Goal: Transaction & Acquisition: Subscribe to service/newsletter

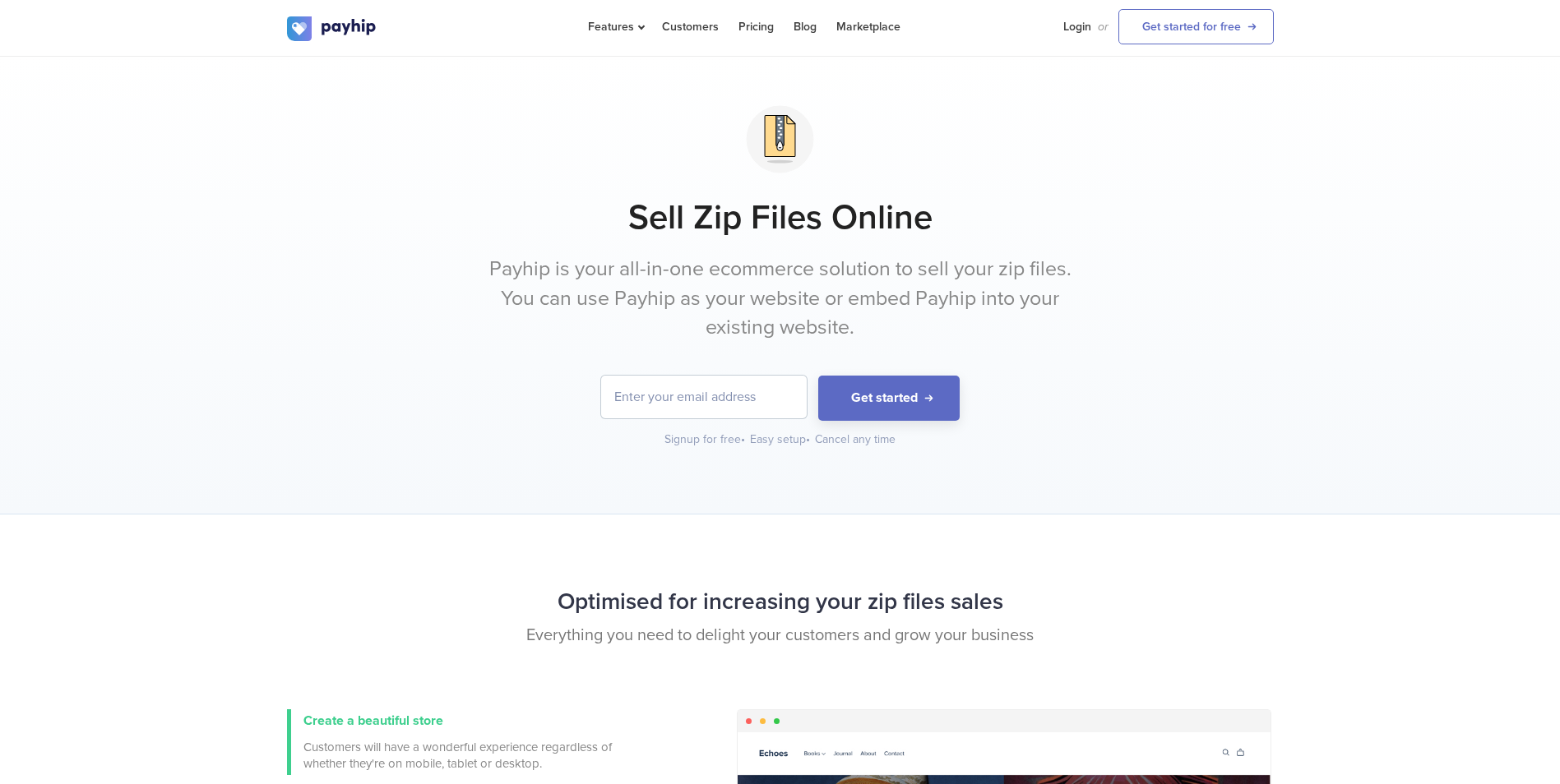
drag, startPoint x: 712, startPoint y: 389, endPoint x: 718, endPoint y: 394, distance: 7.8
click at [713, 390] on input "email" at bounding box center [703, 397] width 206 height 43
click at [723, 397] on input "email" at bounding box center [703, 397] width 206 height 43
click at [726, 398] on input "email" at bounding box center [703, 397] width 206 height 43
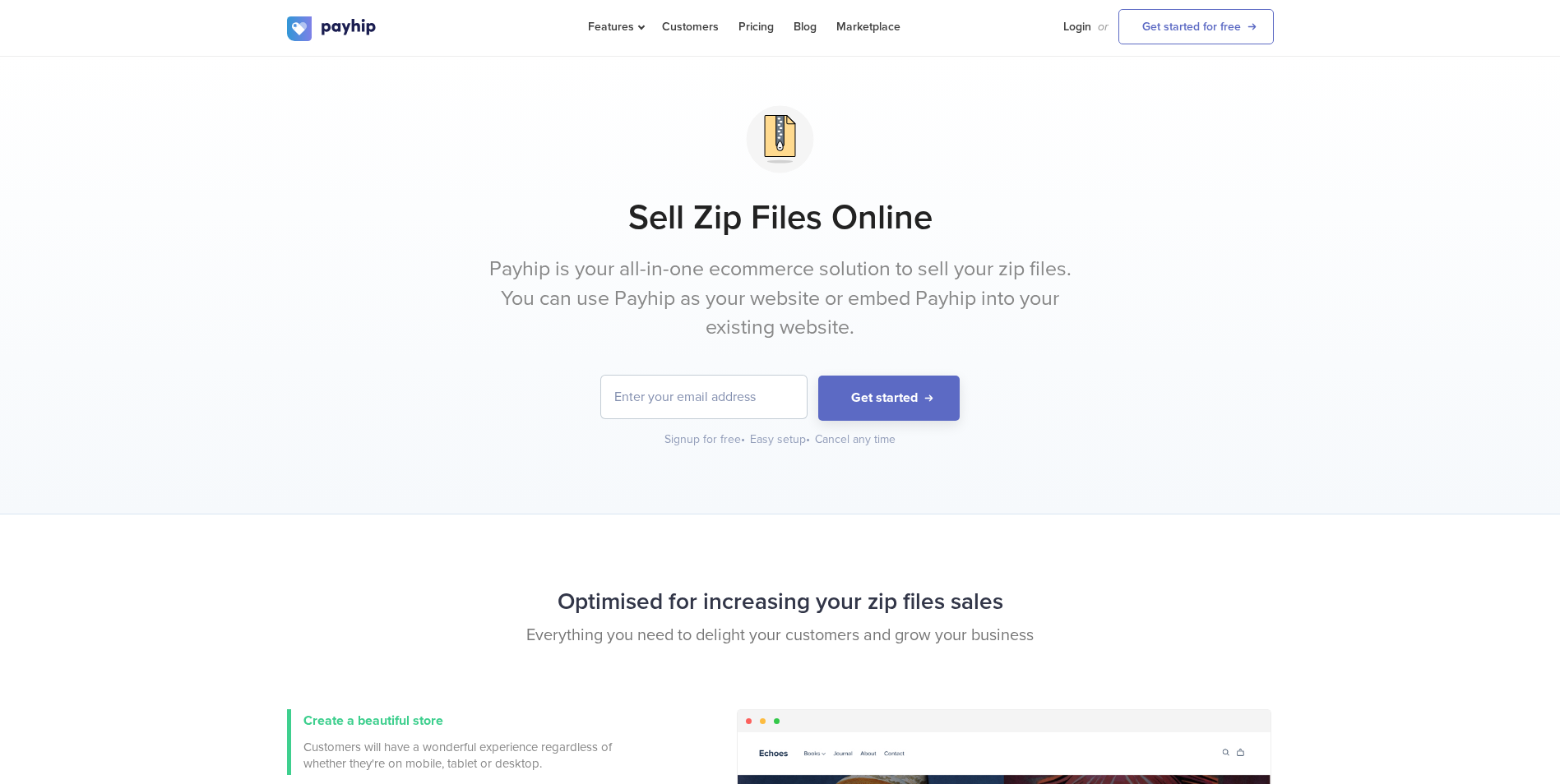
click at [728, 399] on input "email" at bounding box center [703, 397] width 206 height 43
click at [392, 372] on div "Sell Zip Files Online Payhip is your all-in-one ecommerce solution to sell your…" at bounding box center [780, 272] width 986 height 350
click at [758, 392] on input "email" at bounding box center [703, 397] width 206 height 43
type input "[EMAIL_ADDRESS][DOMAIN_NAME]"
click at [715, 384] on input "[EMAIL_ADDRESS][DOMAIN_NAME]" at bounding box center [703, 397] width 206 height 43
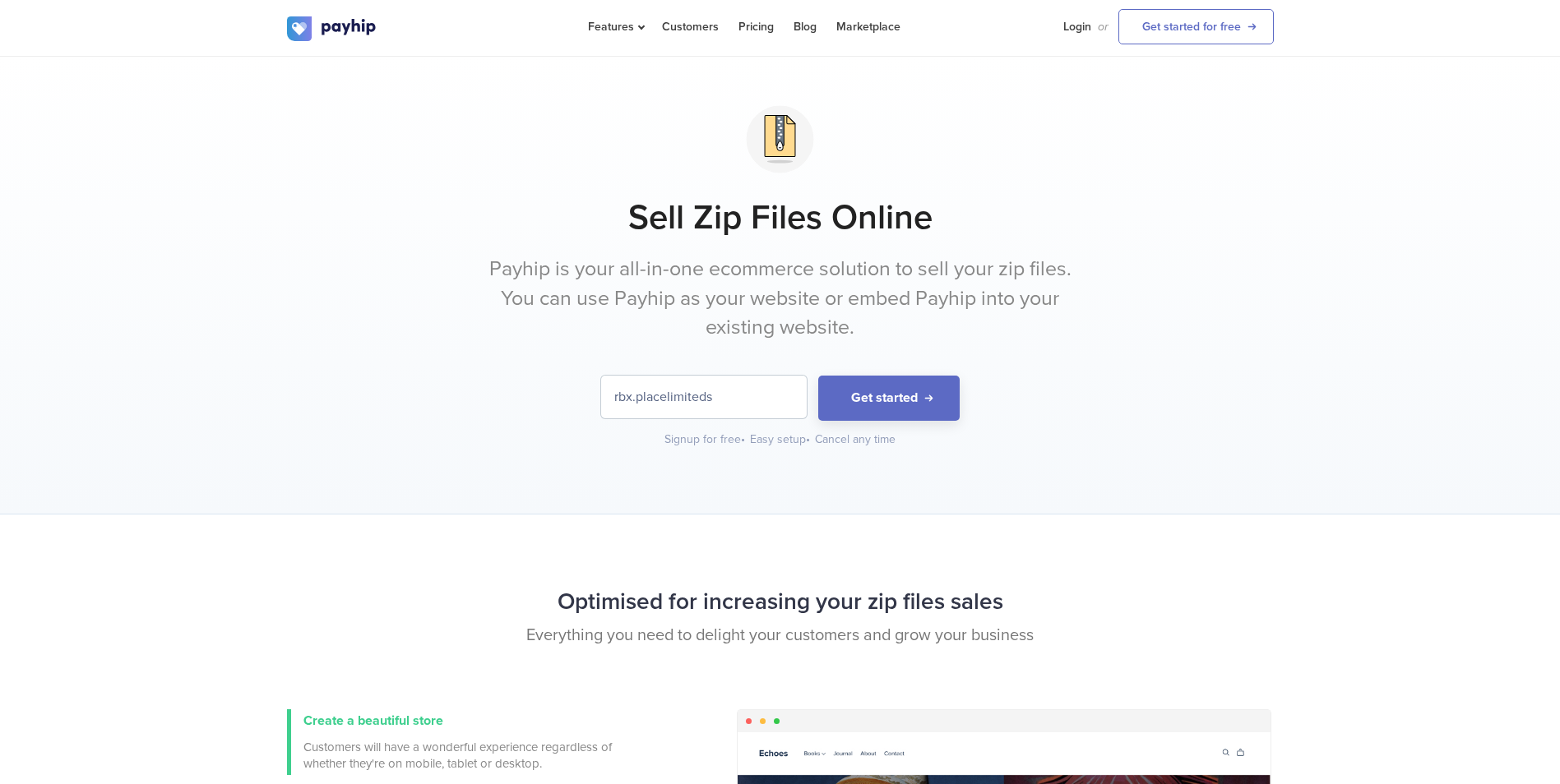
click at [752, 395] on input "rbx.placelimiteds" at bounding box center [703, 397] width 206 height 43
type input "[EMAIL_ADDRESS][DOMAIN_NAME]"
click at [866, 410] on button "Get started" at bounding box center [888, 398] width 141 height 45
